Goal: Task Accomplishment & Management: Manage account settings

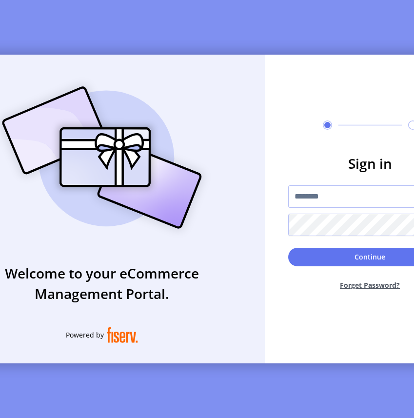
type input "**********"
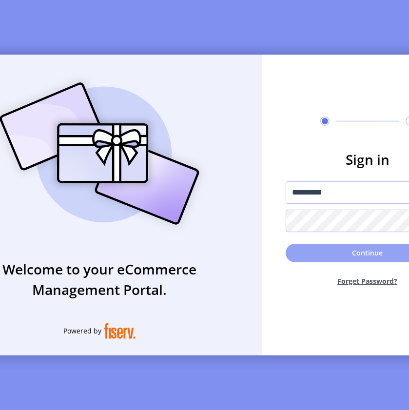
click at [332, 251] on button "Continue" at bounding box center [368, 253] width 164 height 19
